Goal: Transaction & Acquisition: Purchase product/service

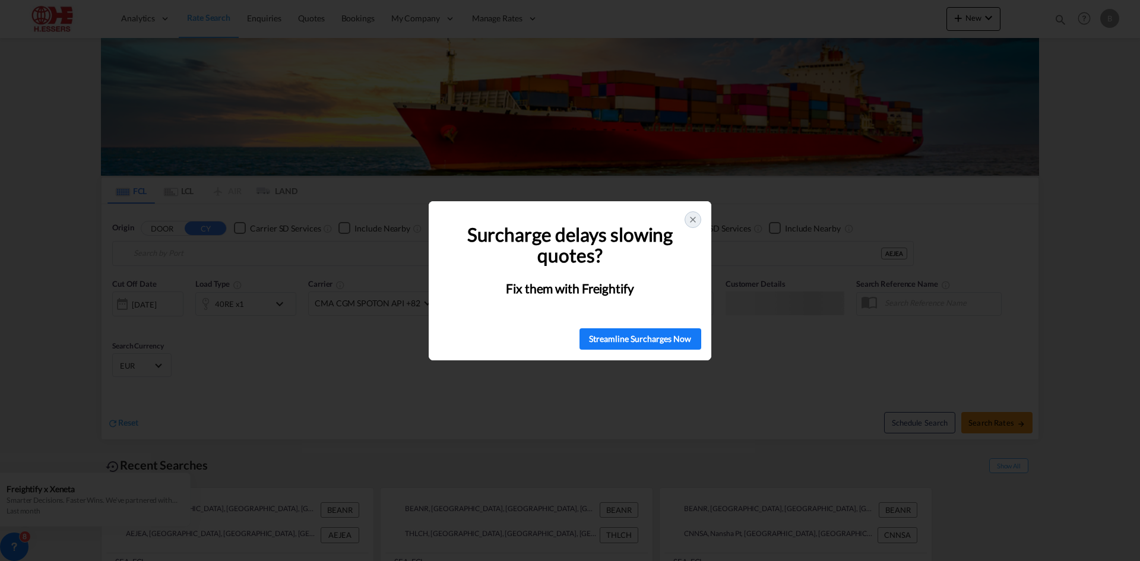
type input "[GEOGRAPHIC_DATA], BEANR"
click at [692, 218] on icon at bounding box center [693, 220] width 10 height 10
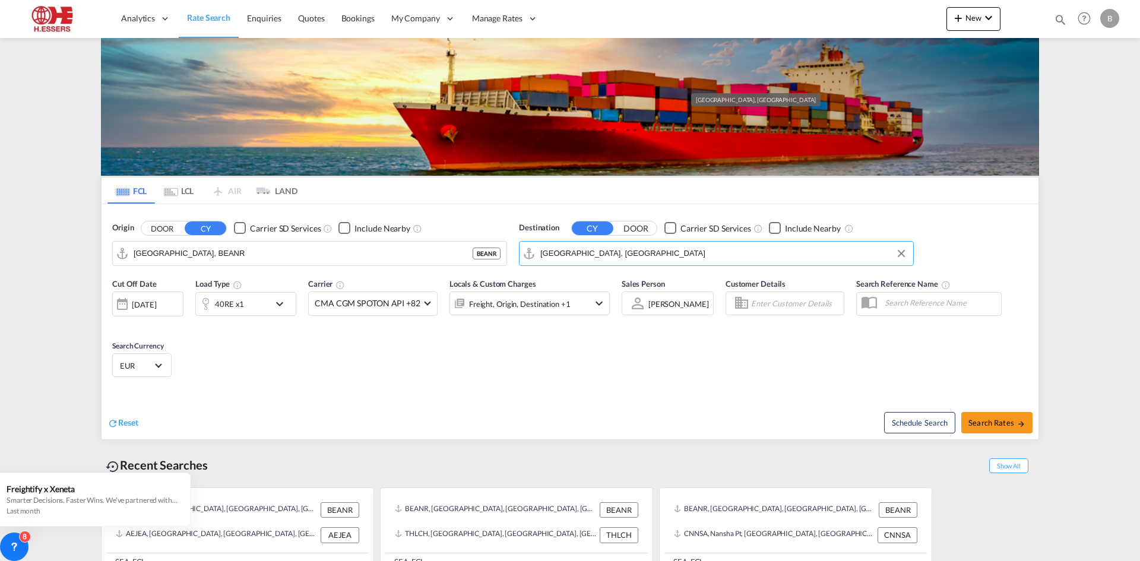
click at [616, 245] on input "[GEOGRAPHIC_DATA], [GEOGRAPHIC_DATA]" at bounding box center [723, 254] width 367 height 18
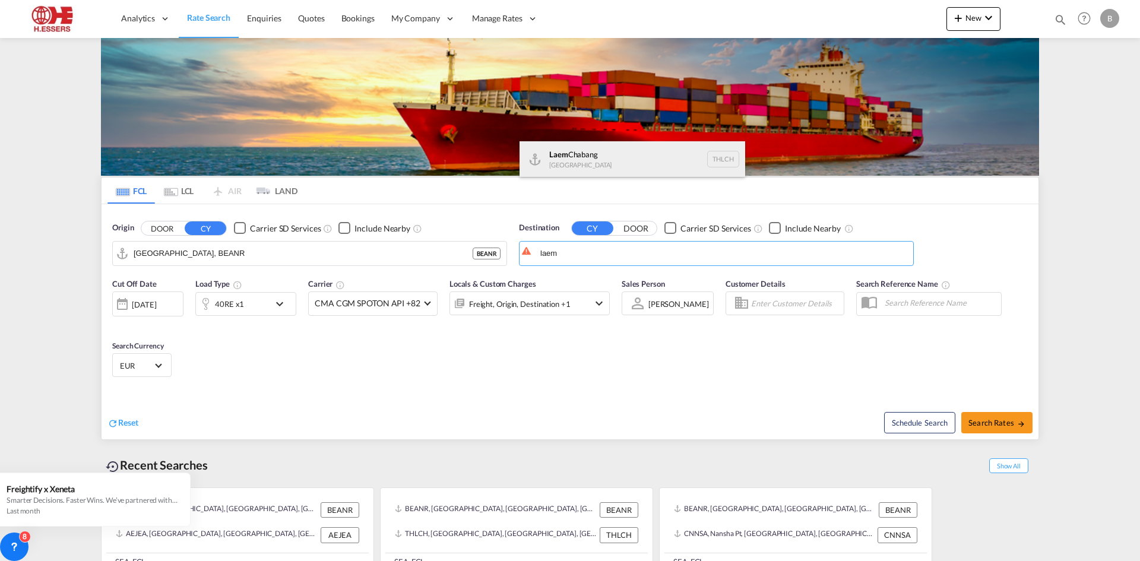
click at [617, 146] on div "Laem Chabang [GEOGRAPHIC_DATA] THLCH" at bounding box center [633, 159] width 226 height 36
type input "Laem Chabang, THLCH"
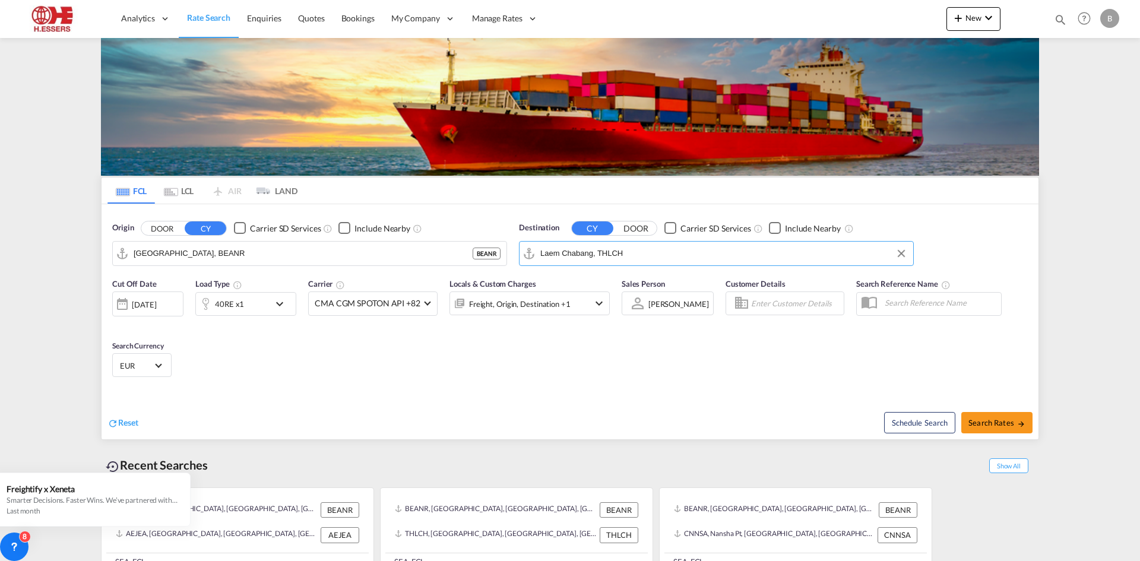
click at [269, 292] on div "40RE x1" at bounding box center [233, 304] width 74 height 24
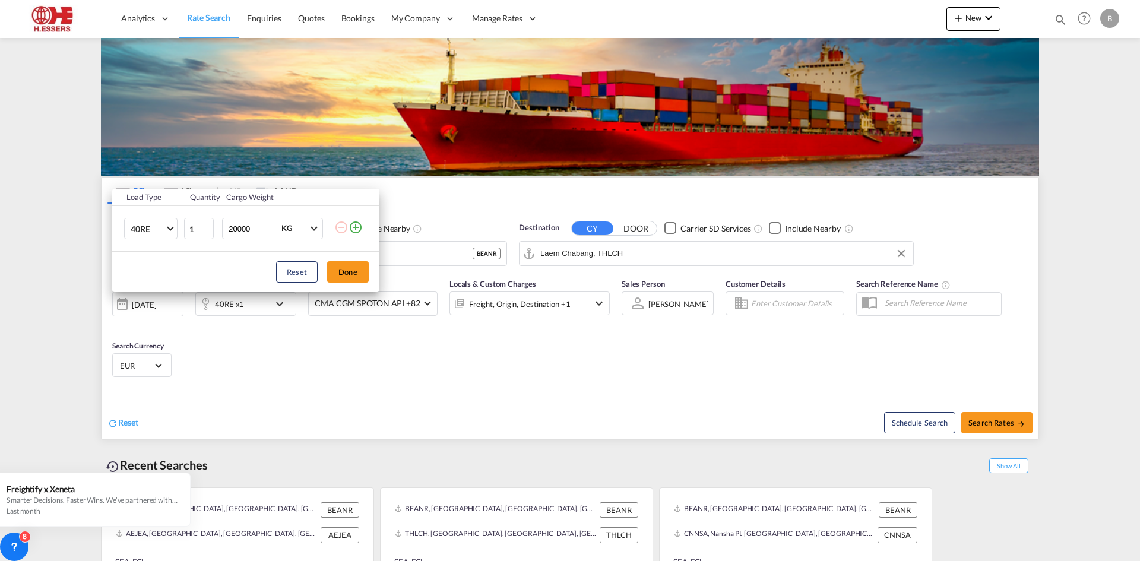
click at [356, 229] on md-icon "icon-plus-circle-outline" at bounding box center [356, 227] width 14 height 14
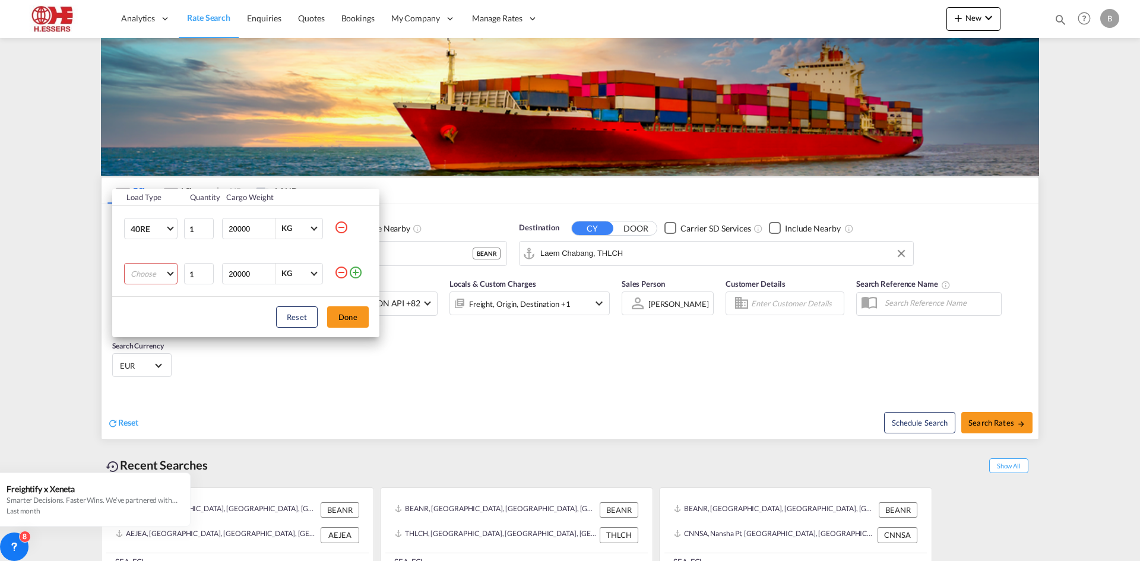
click at [156, 276] on md-select "Choose 20GP 40GP 40HC 45HC 20RE 40RE 40HR 20OT 40OT 20FR 40FR 40NR 20NR 45S 20T…" at bounding box center [150, 273] width 53 height 21
click at [165, 378] on md-option "40HR" at bounding box center [161, 386] width 81 height 29
click at [343, 313] on button "Done" at bounding box center [348, 316] width 42 height 21
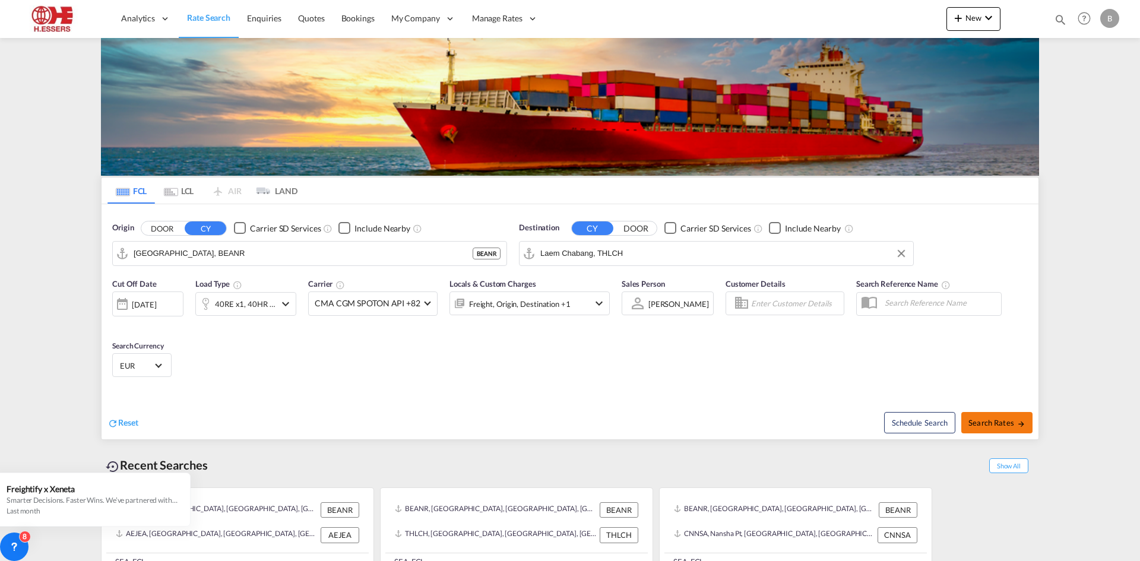
click at [1003, 418] on span "Search Rates" at bounding box center [996, 423] width 57 height 10
type input "BEANR to THLCH / [DATE]"
